Goal: Download file/media

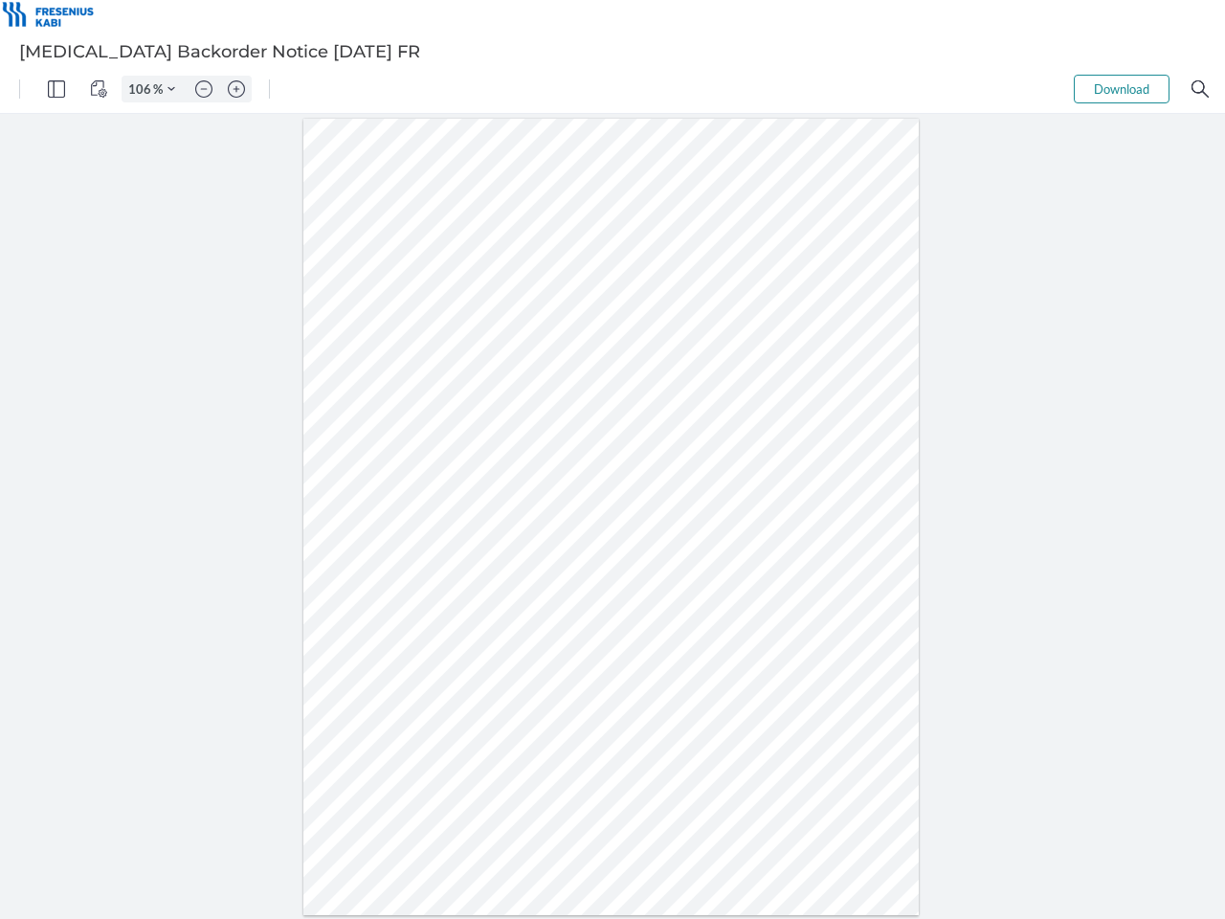
click at [56, 89] on img "Panel" at bounding box center [56, 88] width 17 height 17
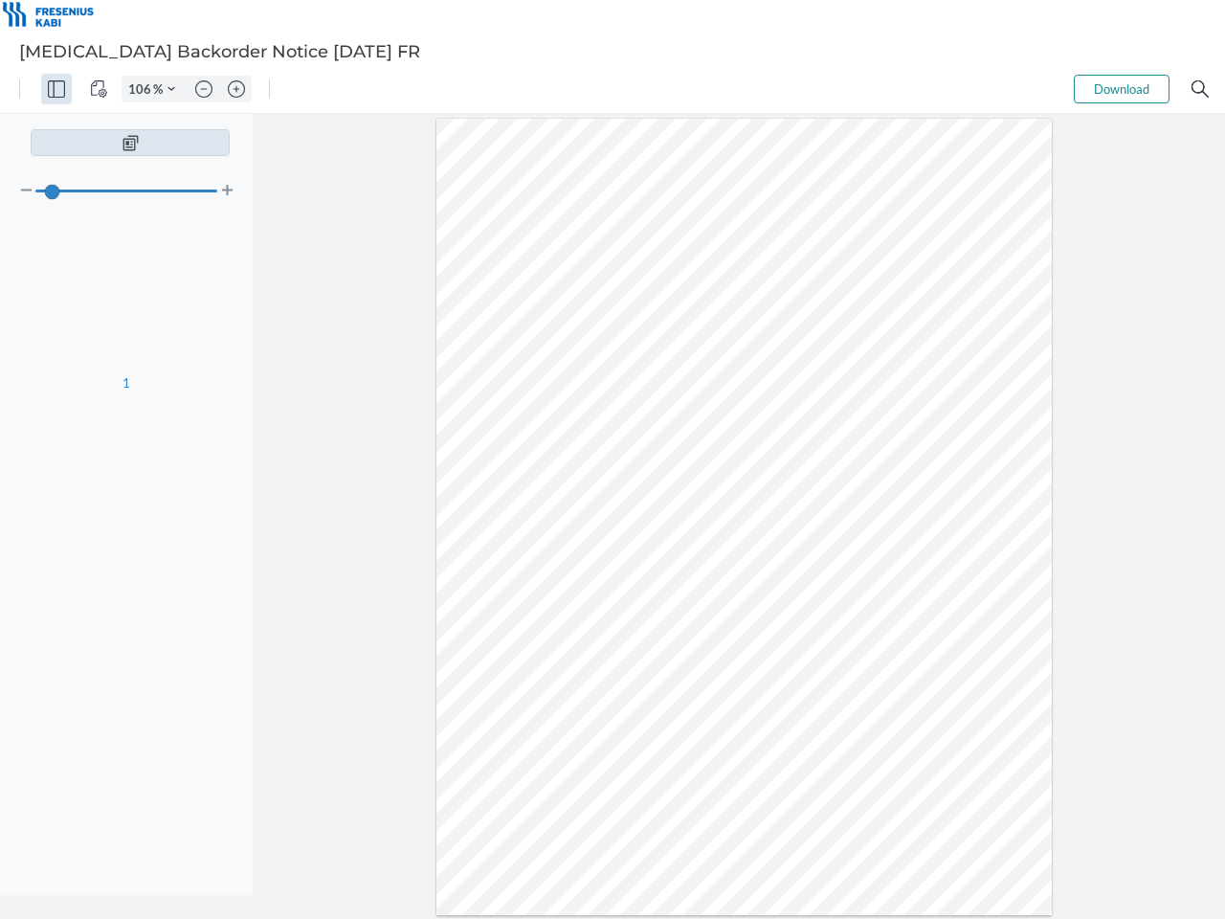
click at [99, 89] on img "View Controls" at bounding box center [98, 88] width 17 height 17
click at [143, 89] on input "106" at bounding box center [138, 88] width 31 height 17
click at [171, 89] on img "Zoom Controls" at bounding box center [171, 89] width 8 height 8
click at [204, 89] on img "Zoom out" at bounding box center [203, 88] width 17 height 17
click at [236, 89] on img "Zoom in" at bounding box center [236, 88] width 17 height 17
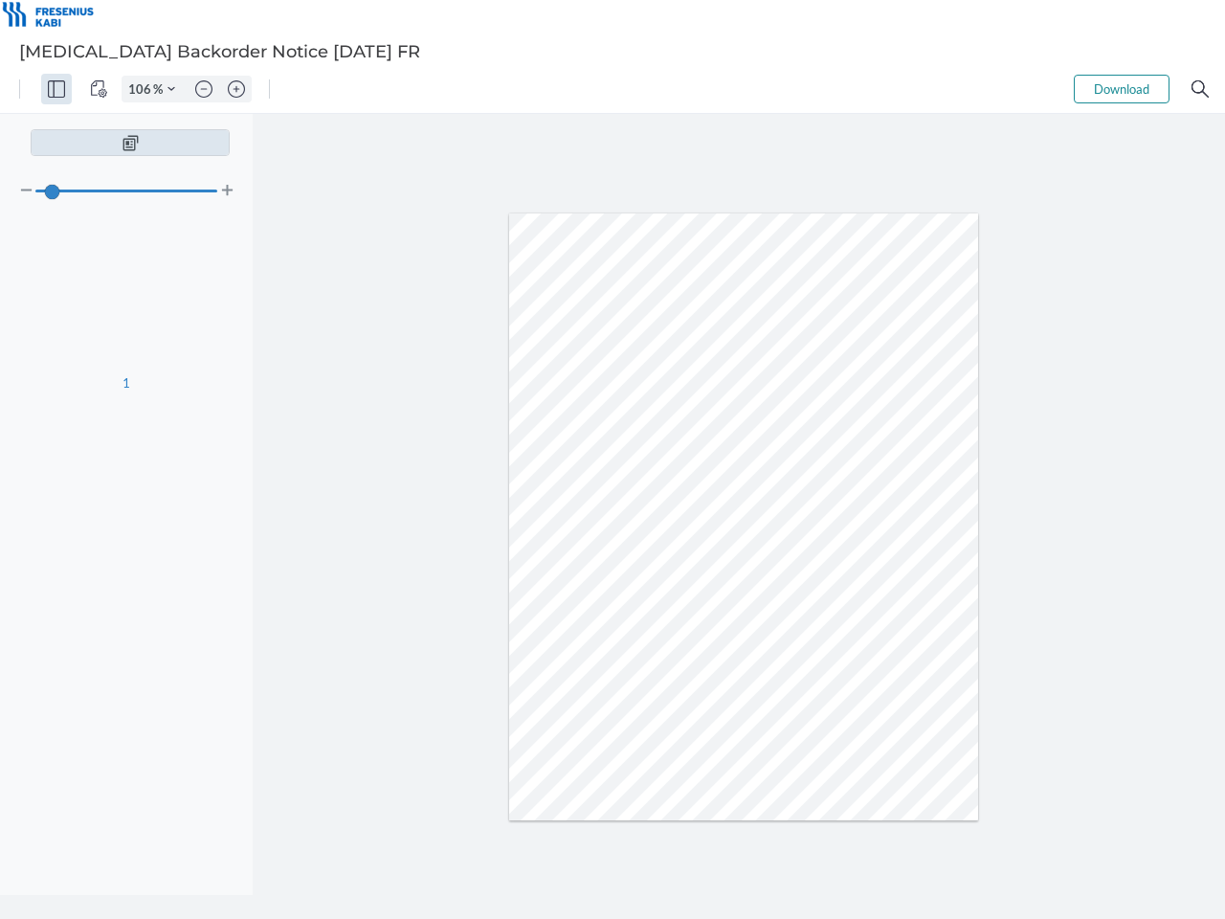
type input "106"
click at [1122, 89] on button "Download" at bounding box center [1122, 89] width 96 height 29
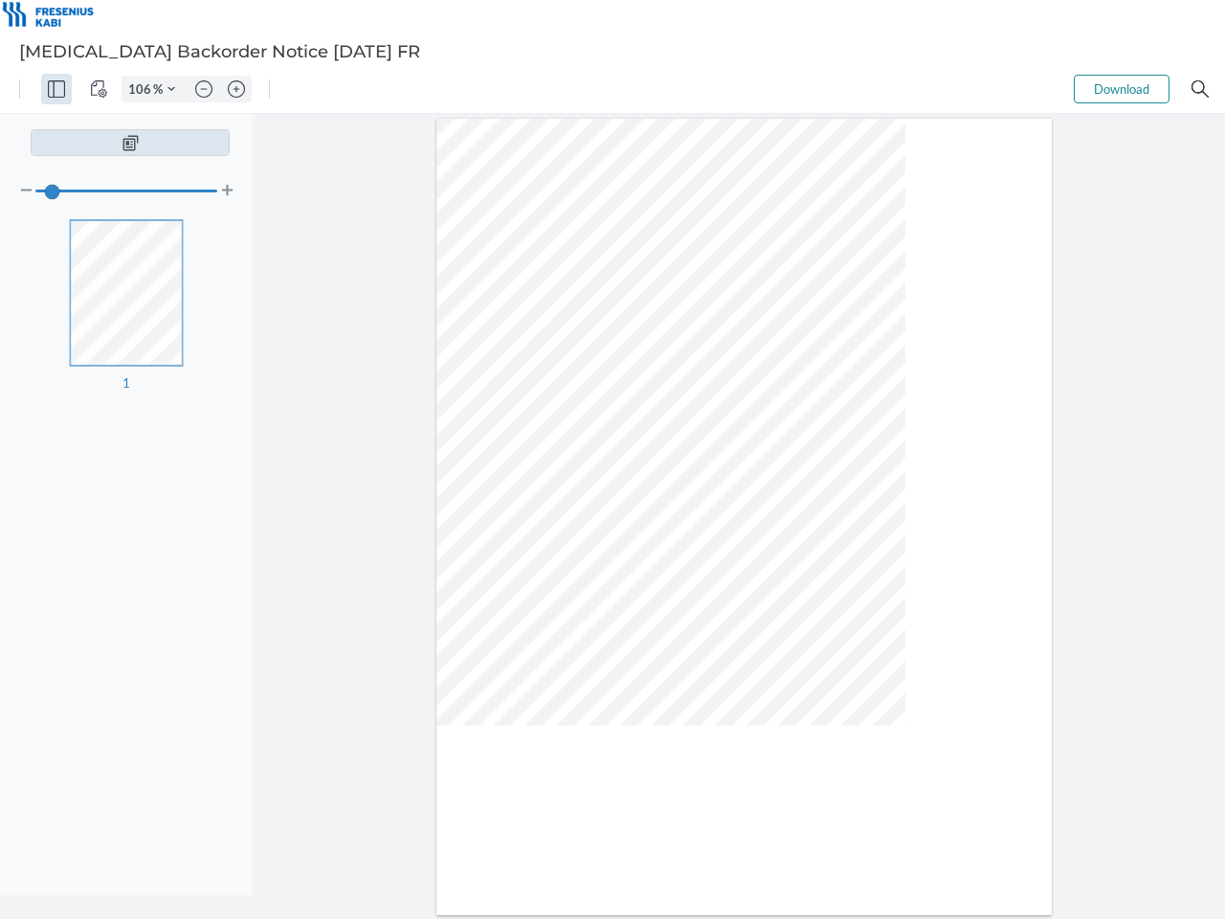
click at [1200, 89] on img "Search" at bounding box center [1200, 88] width 17 height 17
